Goal: Task Accomplishment & Management: Complete application form

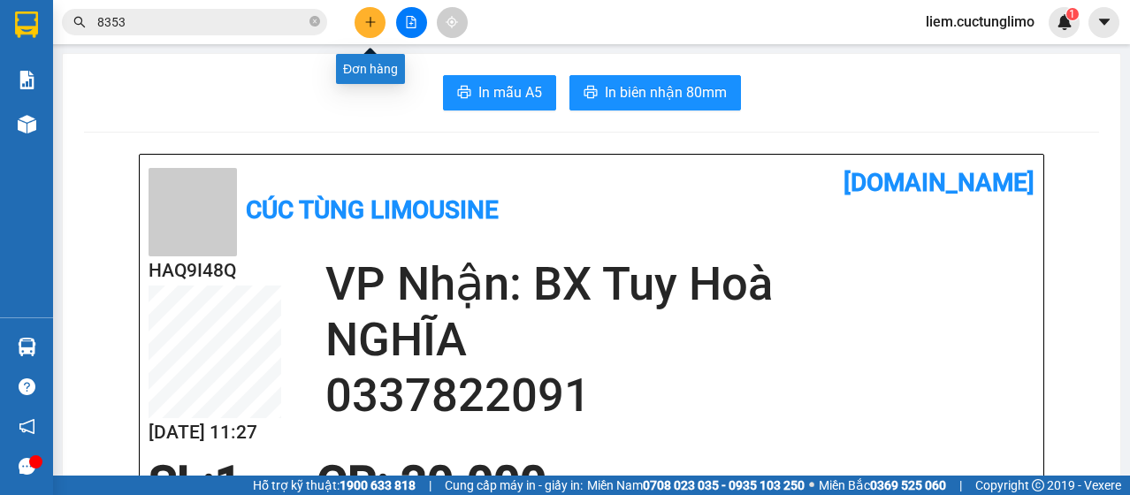
click at [361, 22] on button at bounding box center [370, 22] width 31 height 31
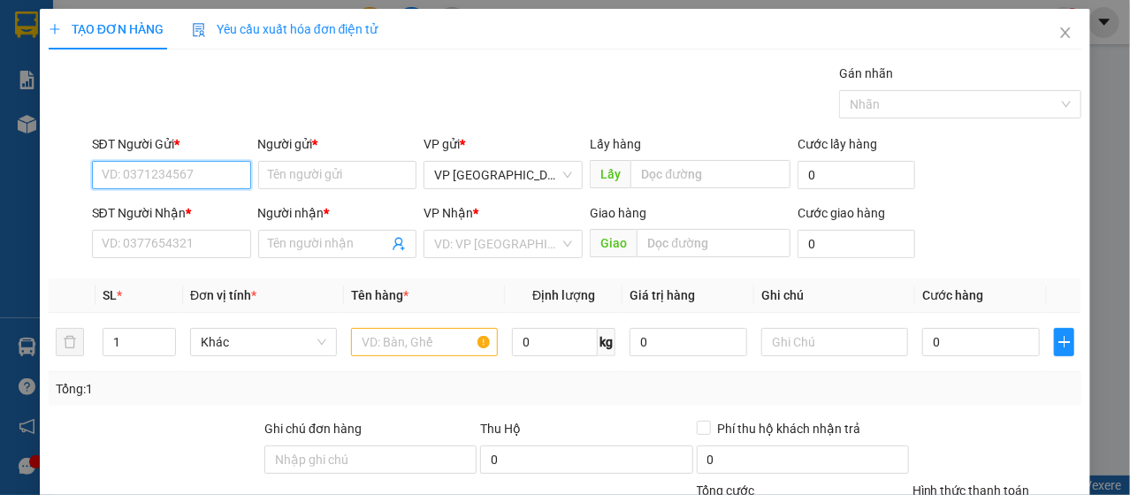
click at [196, 167] on input "SĐT Người Gửi *" at bounding box center [171, 175] width 159 height 28
type input "0989276797"
click at [187, 211] on div "0989276797 - NGA" at bounding box center [170, 209] width 136 height 19
type input "NGA"
type input "0968240894"
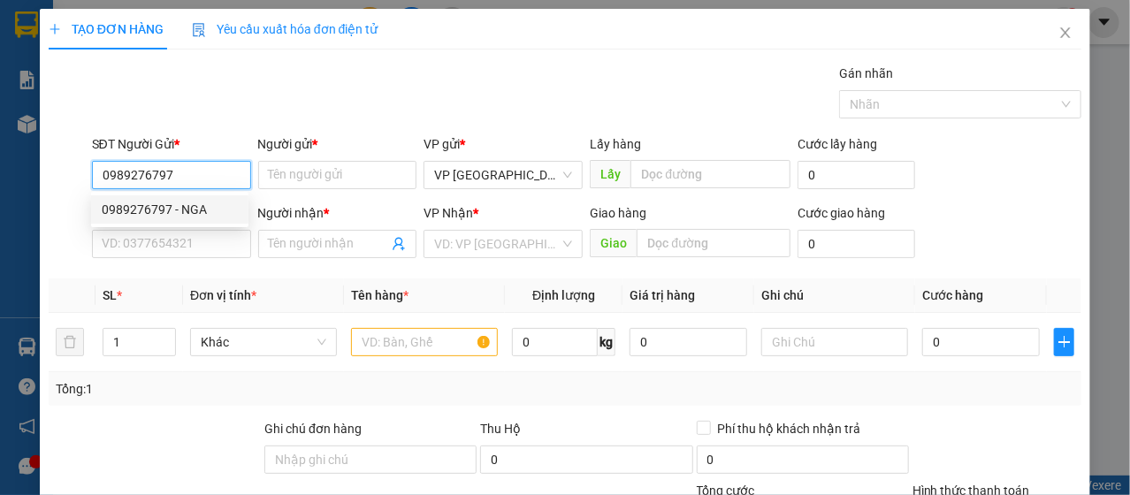
type input "ANH"
type input "70.000"
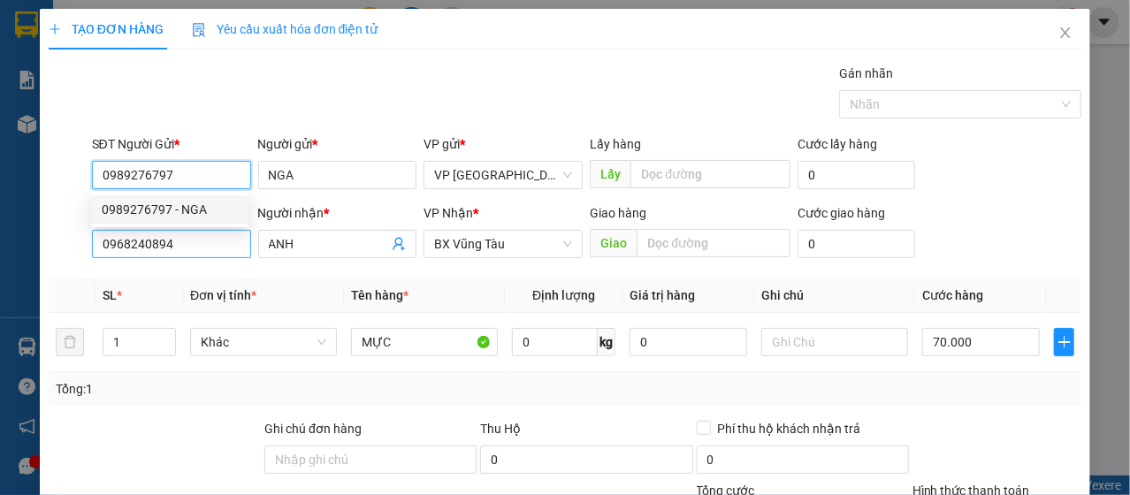
type input "0989276797"
click at [179, 230] on input "0968240894" at bounding box center [171, 244] width 159 height 28
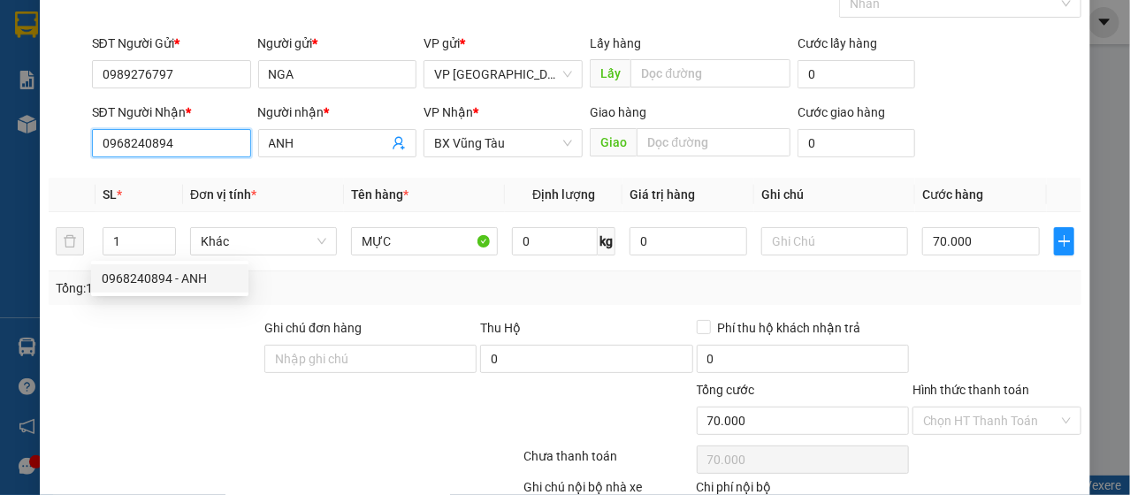
scroll to position [177, 0]
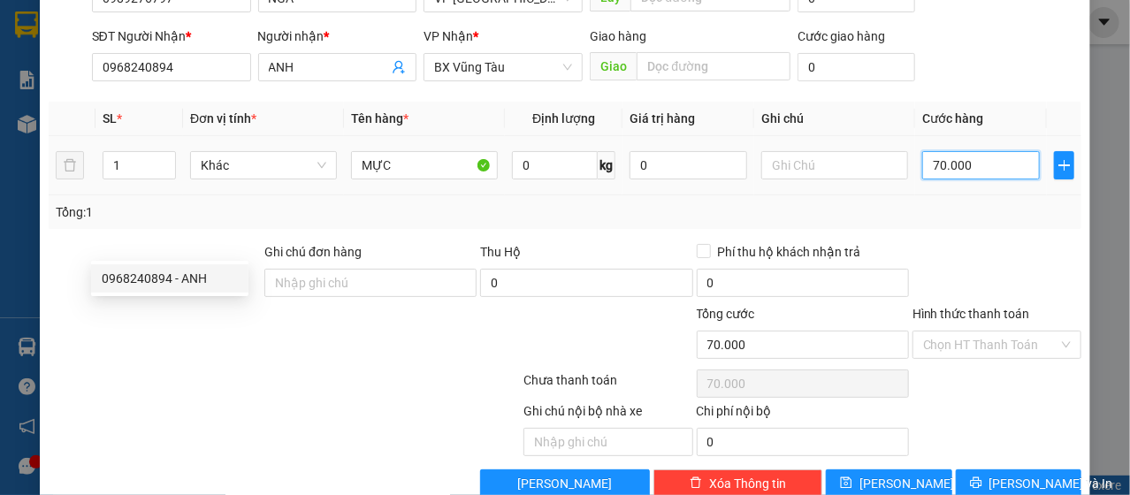
click at [946, 165] on input "70.000" at bounding box center [982, 165] width 118 height 28
type input "4"
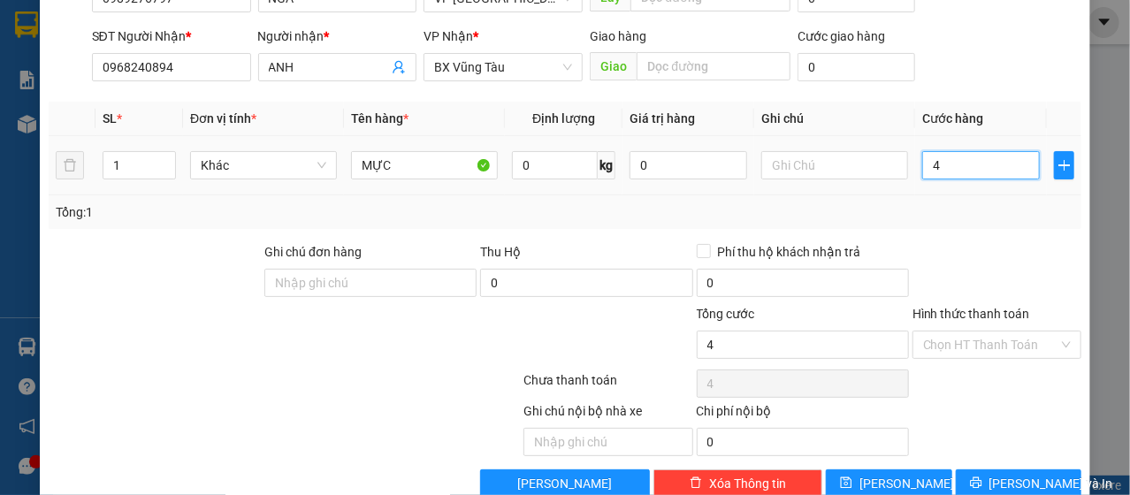
type input "40"
type input "400"
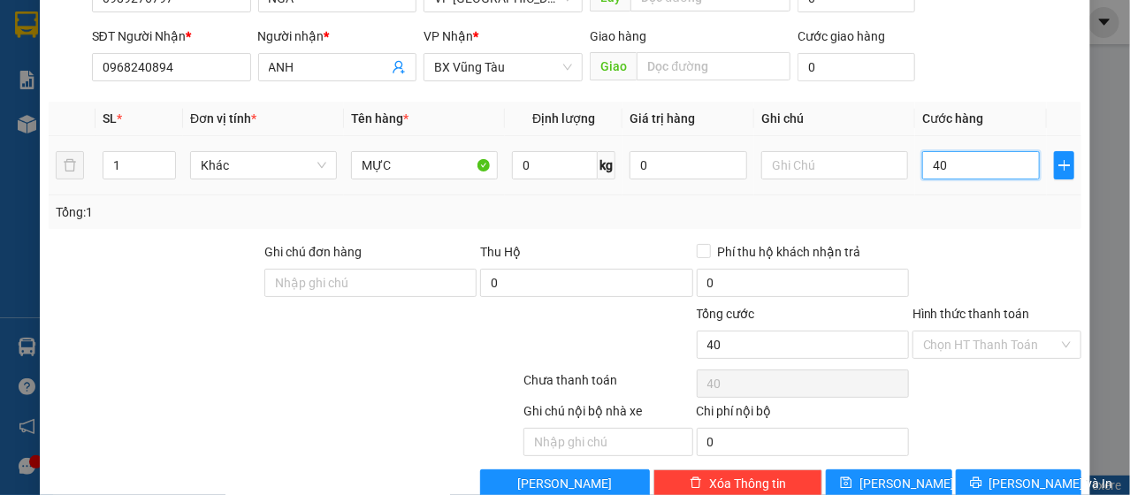
type input "400"
type input "4.000"
type input "40.000"
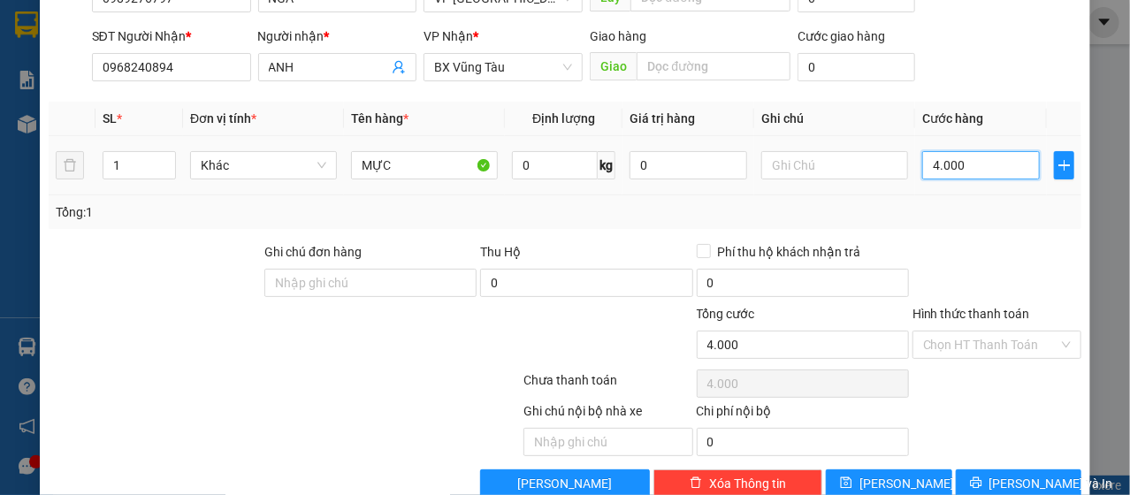
type input "40.000"
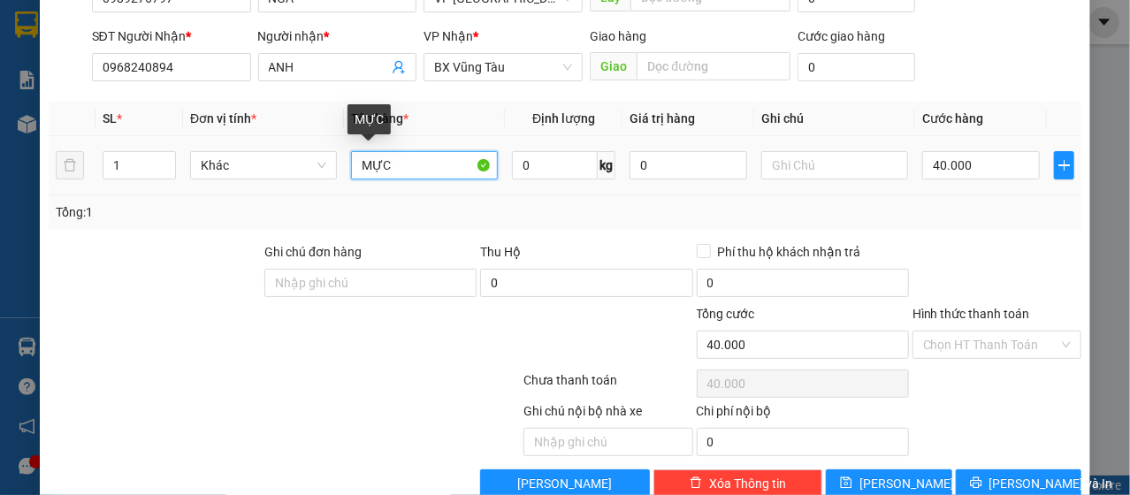
click at [438, 173] on input "MỰC" at bounding box center [424, 165] width 147 height 28
type input "HẠT SEN"
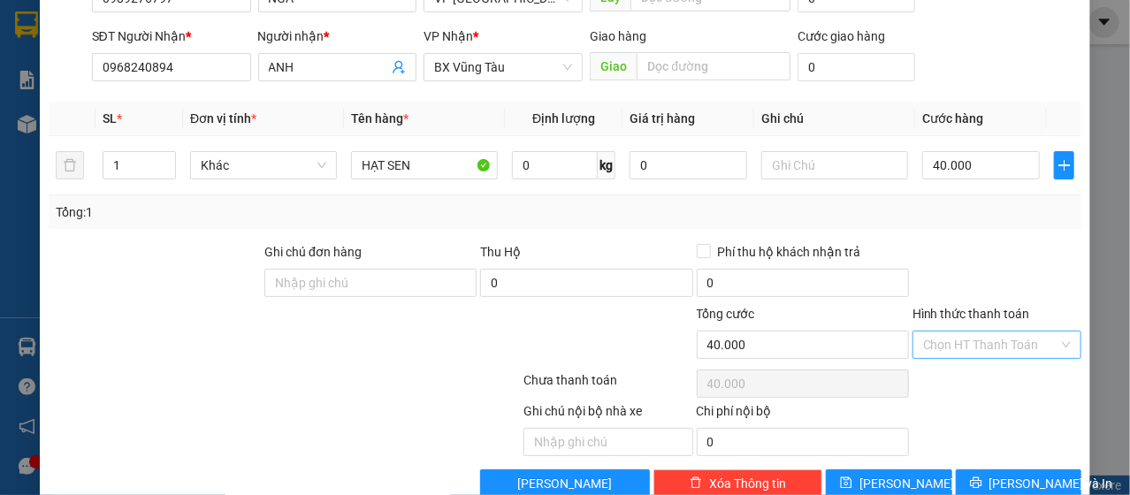
click at [939, 352] on input "Hình thức thanh toán" at bounding box center [990, 345] width 135 height 27
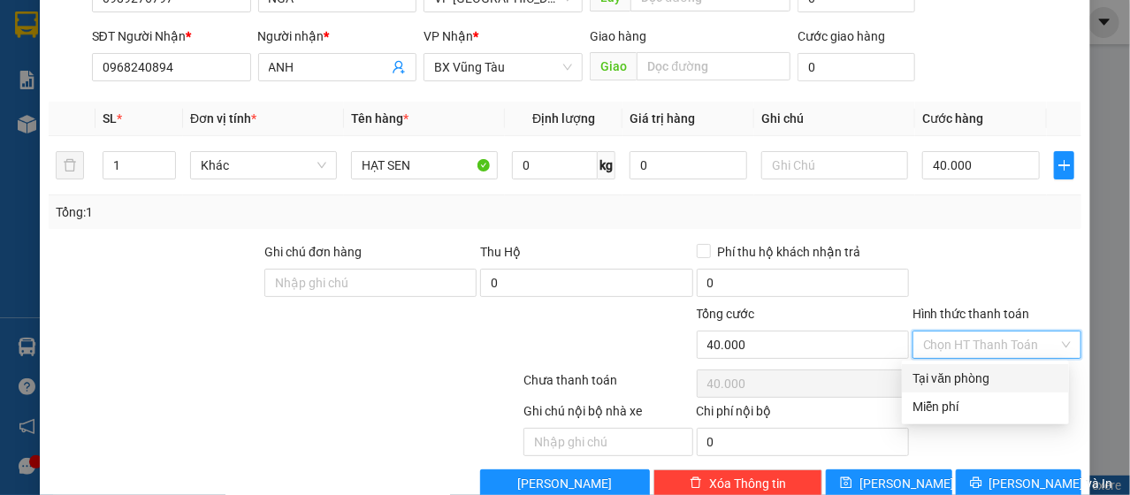
click at [939, 383] on div "Tại văn phòng" at bounding box center [986, 378] width 146 height 19
type input "0"
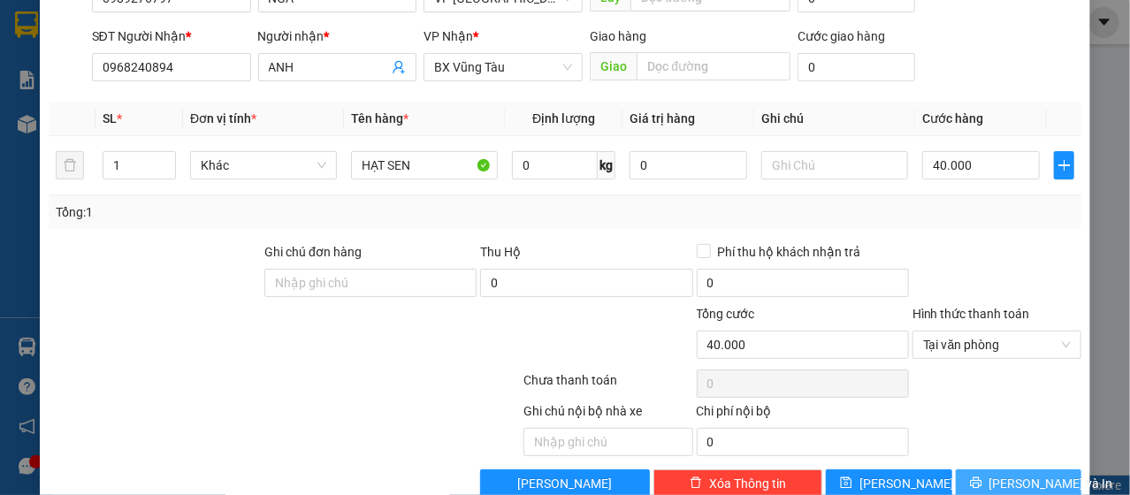
click at [981, 474] on button "[PERSON_NAME] và In" at bounding box center [1019, 484] width 126 height 28
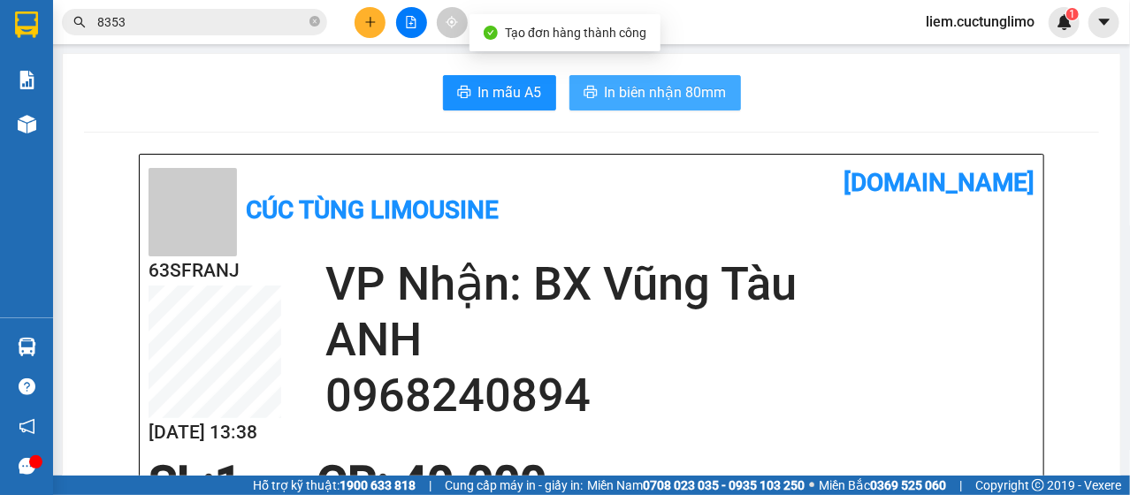
click at [605, 100] on span "In biên nhận 80mm" at bounding box center [666, 92] width 122 height 22
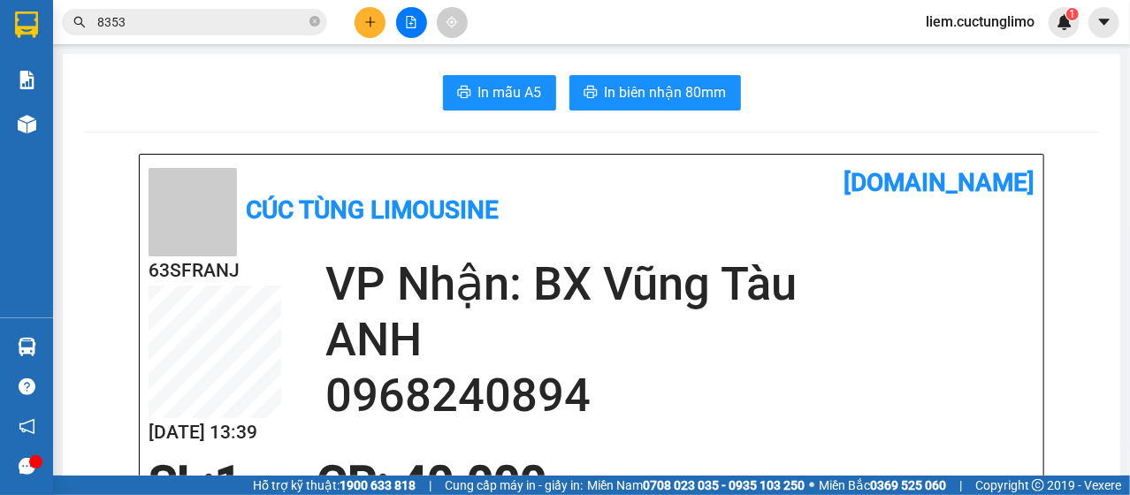
click at [1008, 33] on span "liem.cuctunglimo" at bounding box center [980, 22] width 137 height 22
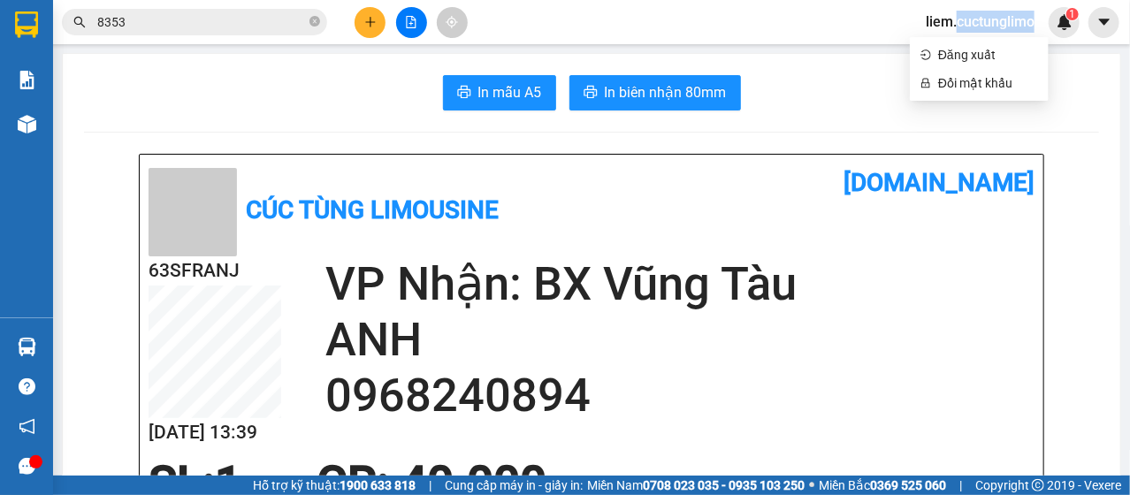
click at [1006, 33] on span "liem.cuctunglimo" at bounding box center [980, 22] width 137 height 22
click at [998, 36] on div "liem.cuctunglimo 1" at bounding box center [996, 22] width 168 height 31
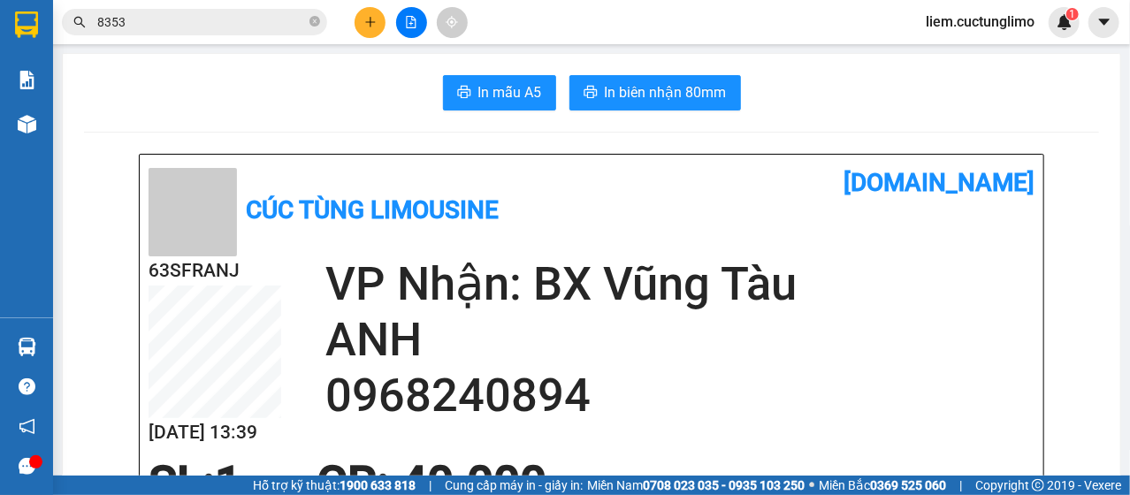
click at [1000, 26] on span "liem.cuctunglimo" at bounding box center [980, 22] width 137 height 22
click at [979, 59] on span "Đăng xuất" at bounding box center [989, 54] width 100 height 19
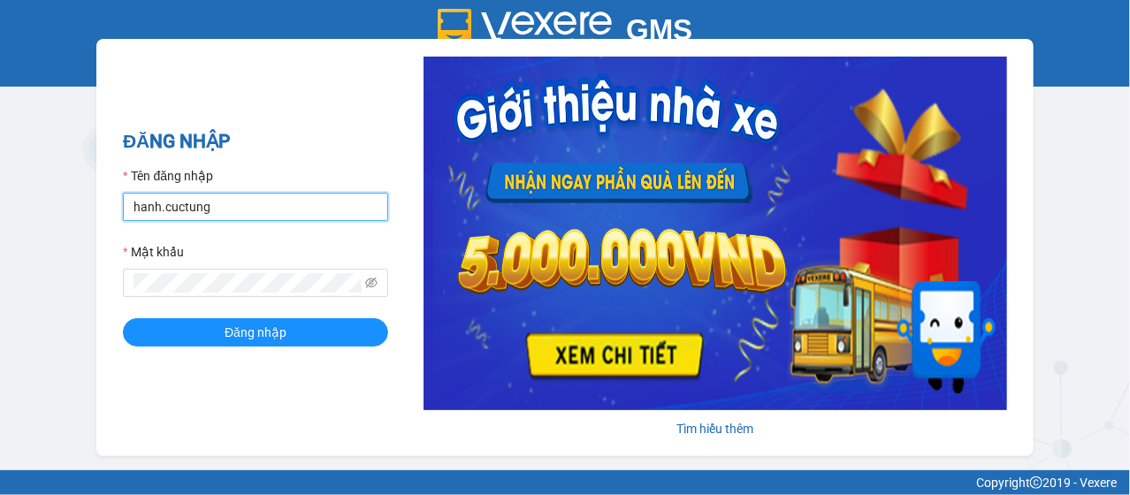
click at [151, 211] on input "hanh.cuctung" at bounding box center [255, 207] width 265 height 28
click at [148, 208] on input "hanh.cuctung" at bounding box center [255, 207] width 265 height 28
click at [149, 209] on input "hanh.cuctung" at bounding box center [255, 207] width 265 height 28
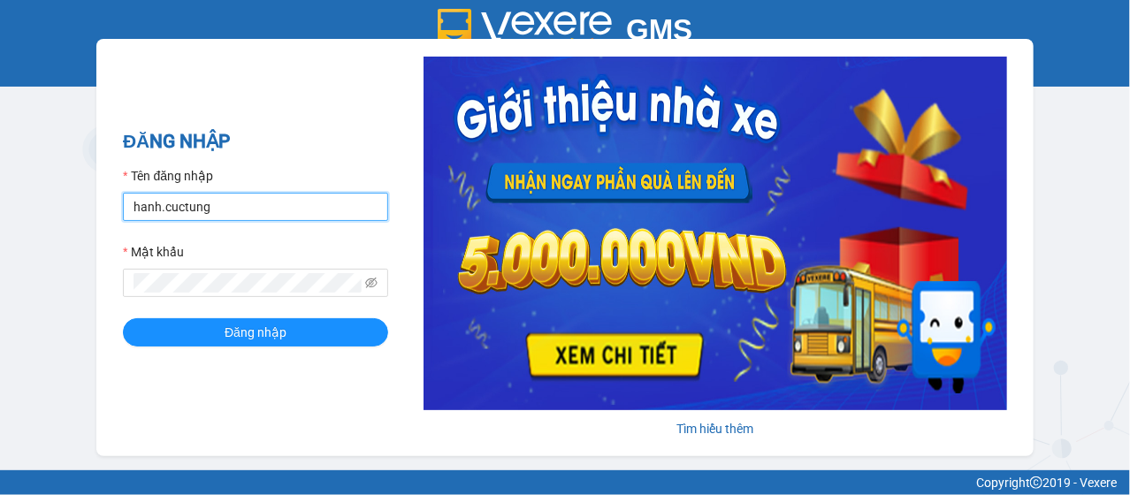
click at [151, 210] on input "hanh.cuctung" at bounding box center [255, 207] width 265 height 28
type input "lua.cuctunglimo"
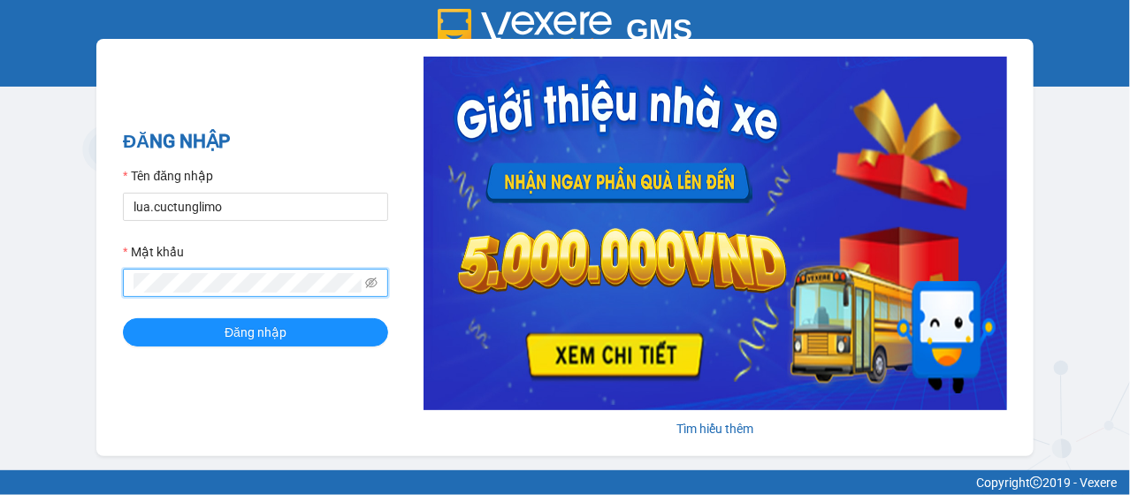
click at [123, 318] on button "Đăng nhập" at bounding box center [255, 332] width 265 height 28
